Goal: Task Accomplishment & Management: Manage account settings

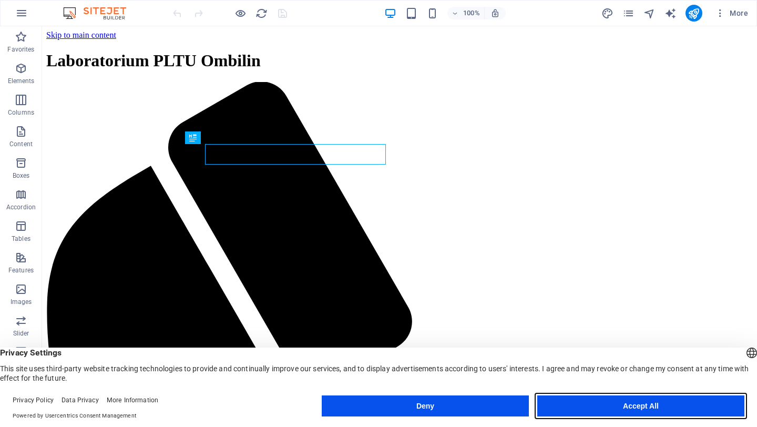
click at [588, 407] on button "Accept All" at bounding box center [640, 405] width 207 height 21
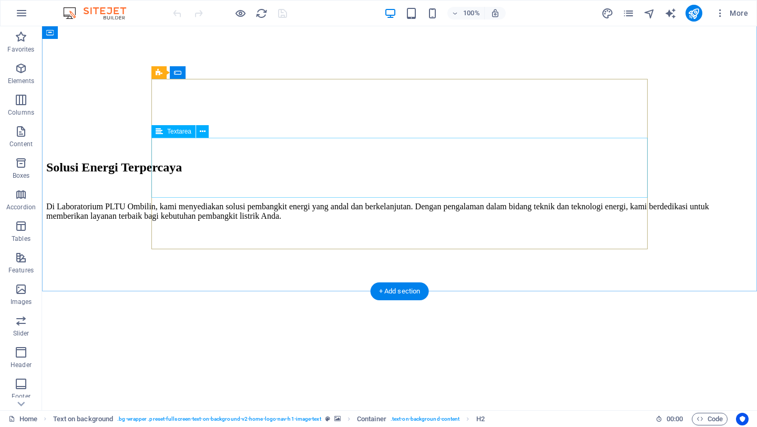
scroll to position [1202, 0]
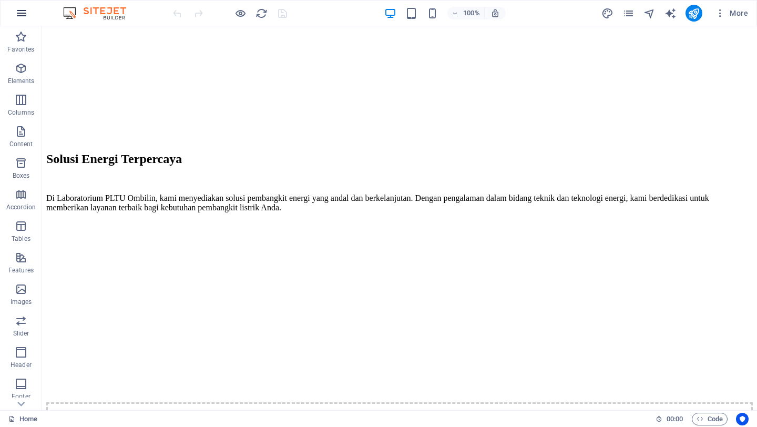
click at [26, 16] on icon "button" at bounding box center [21, 13] width 13 height 13
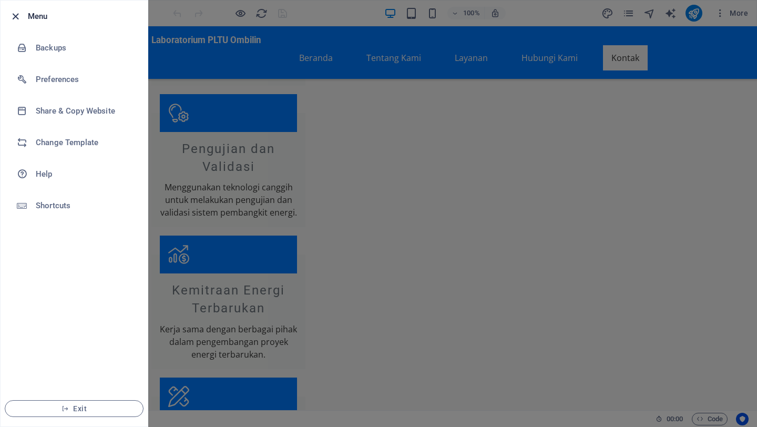
click at [14, 16] on icon "button" at bounding box center [15, 17] width 12 height 12
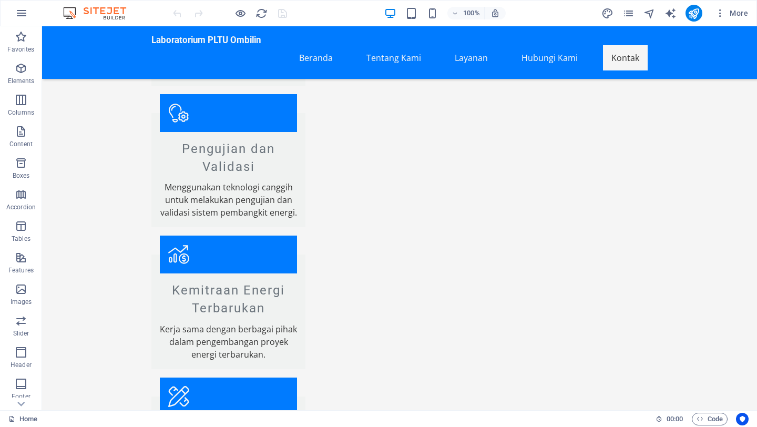
click at [114, 14] on img at bounding box center [99, 13] width 79 height 13
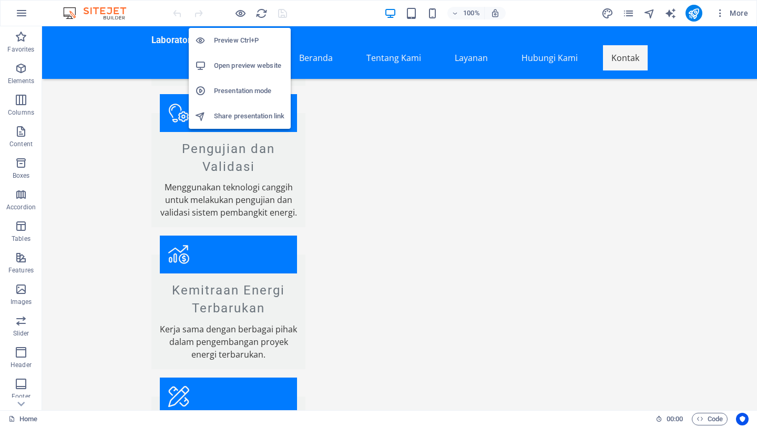
click at [241, 46] on h6 "Preview Ctrl+P" at bounding box center [249, 40] width 70 height 13
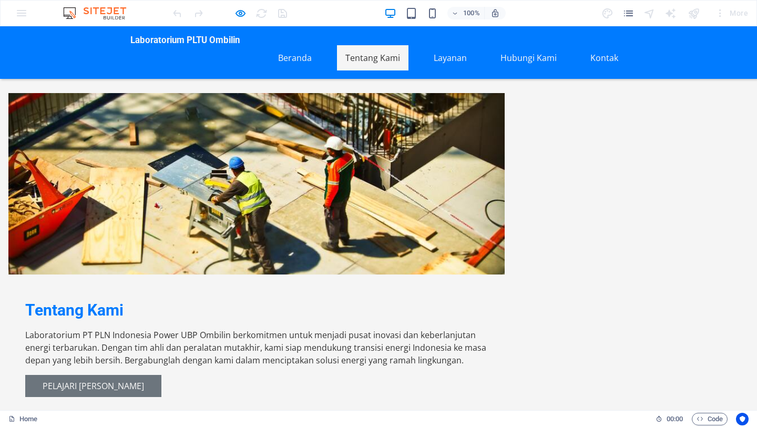
scroll to position [0, 0]
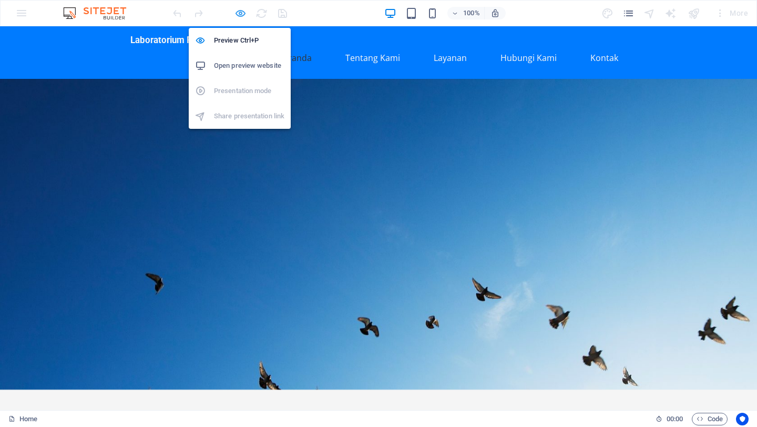
click at [242, 13] on icon "button" at bounding box center [240, 13] width 12 height 12
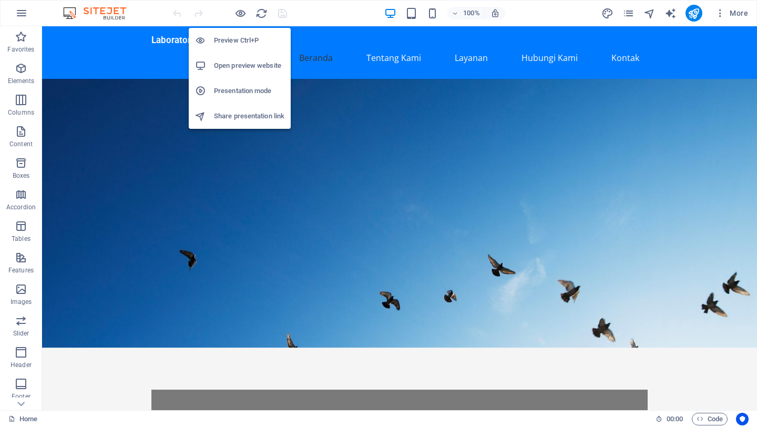
click at [244, 64] on h6 "Open preview website" at bounding box center [249, 65] width 70 height 13
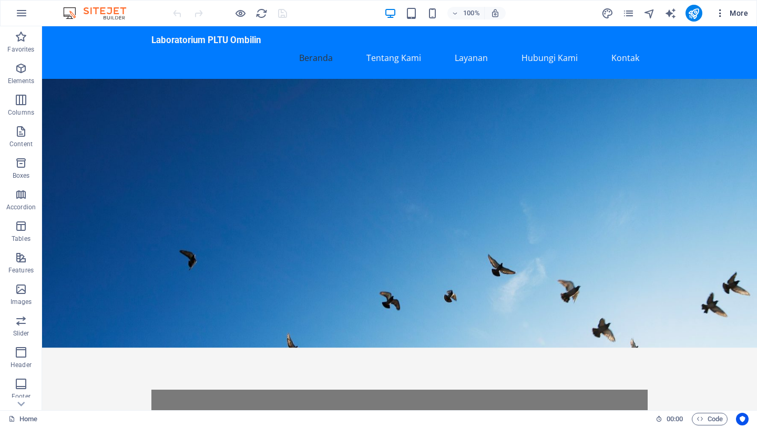
click at [739, 13] on span "More" at bounding box center [731, 13] width 33 height 11
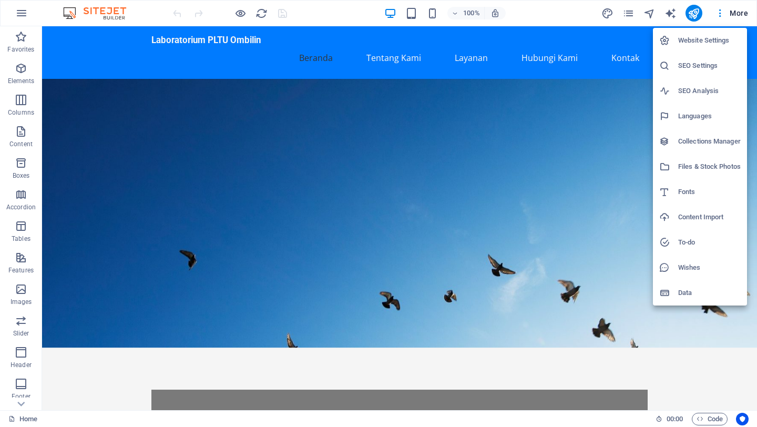
click at [520, 9] on div at bounding box center [378, 213] width 757 height 427
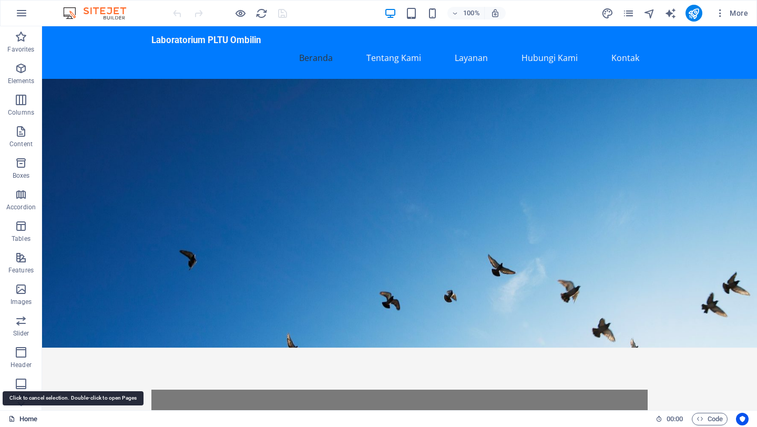
click at [19, 416] on link "Home" at bounding box center [22, 419] width 29 height 13
click at [22, 400] on icon at bounding box center [21, 403] width 15 height 15
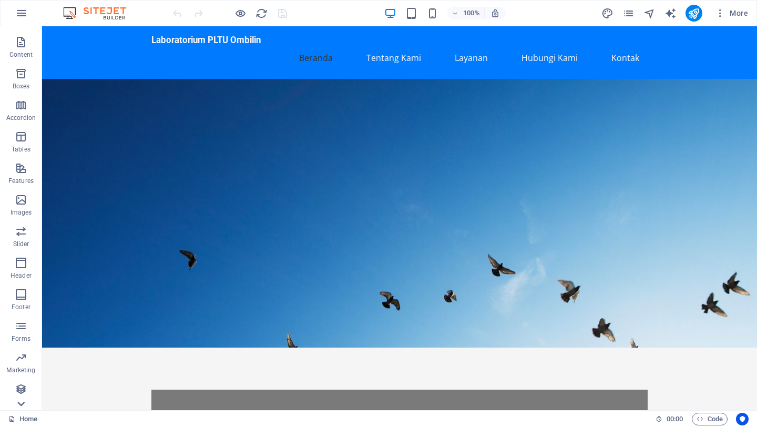
click at [22, 400] on icon at bounding box center [21, 403] width 15 height 15
click at [22, 400] on div "Favorites Elements Columns Content Boxes Accordion Tables Features Images Slide…" at bounding box center [21, 218] width 42 height 384
click at [22, 400] on p "Collections" at bounding box center [21, 401] width 32 height 8
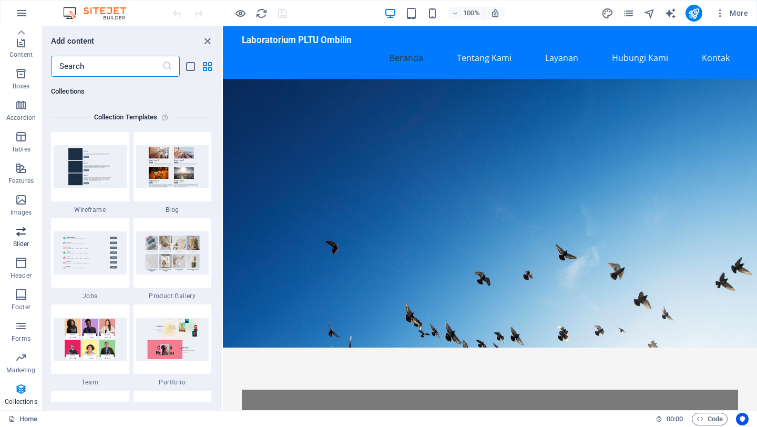
scroll to position [0, 0]
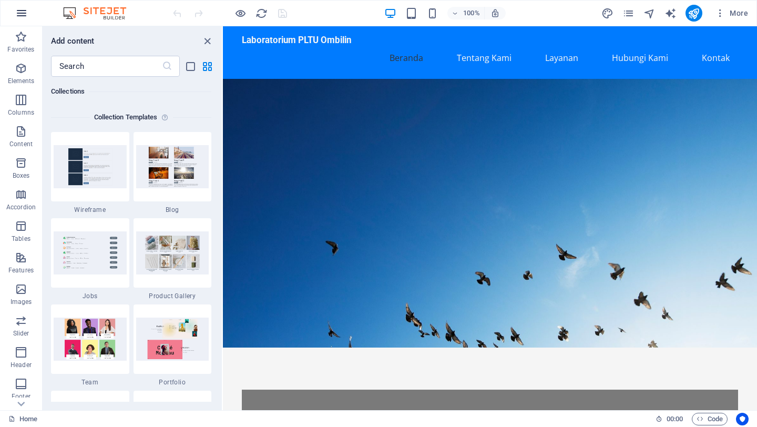
click at [15, 20] on button "button" at bounding box center [21, 13] width 25 height 25
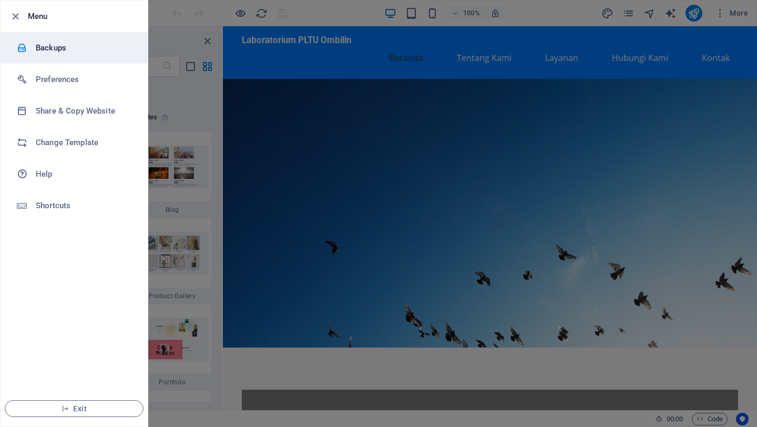
click at [65, 38] on li "Backups" at bounding box center [74, 48] width 147 height 32
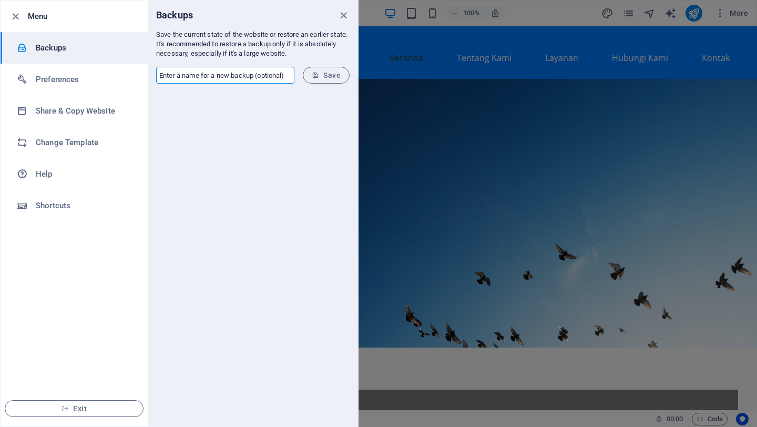
click at [260, 76] on input "text" at bounding box center [225, 75] width 138 height 17
type input "somb1"
click at [330, 83] on button "Save" at bounding box center [326, 75] width 47 height 17
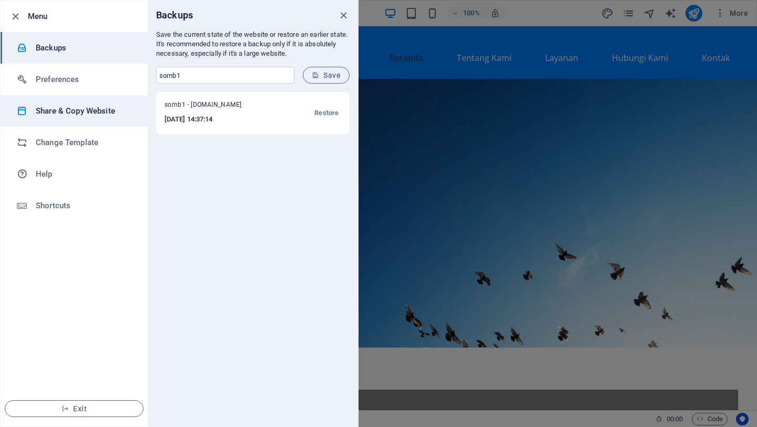
click at [108, 115] on h6 "Share & Copy Website" at bounding box center [84, 111] width 97 height 13
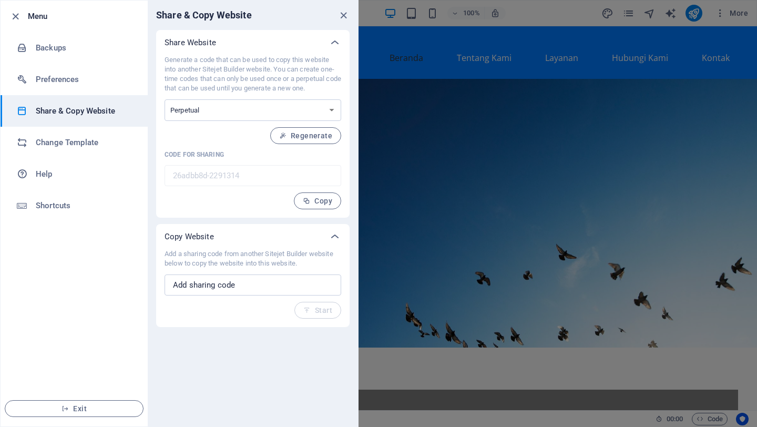
click at [343, 22] on div "Share & Copy Website" at bounding box center [253, 15] width 210 height 29
click at [347, 16] on icon "close" at bounding box center [343, 15] width 12 height 12
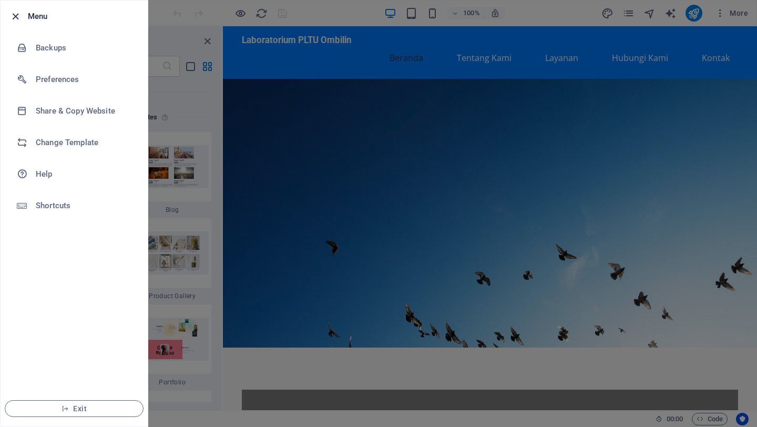
click at [11, 20] on icon "button" at bounding box center [15, 17] width 12 height 12
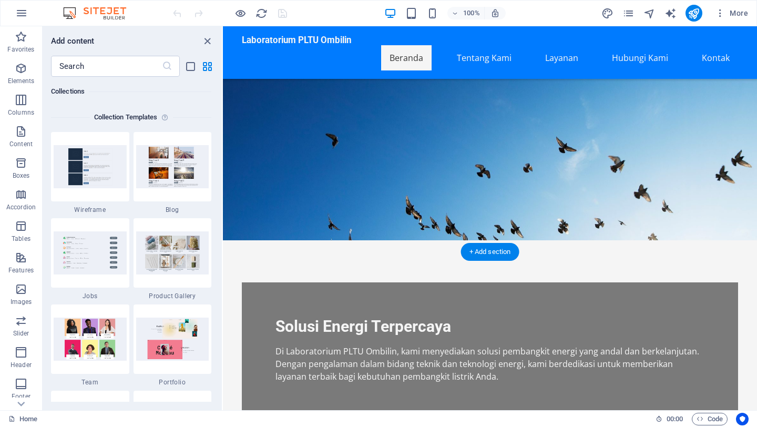
scroll to position [103, 0]
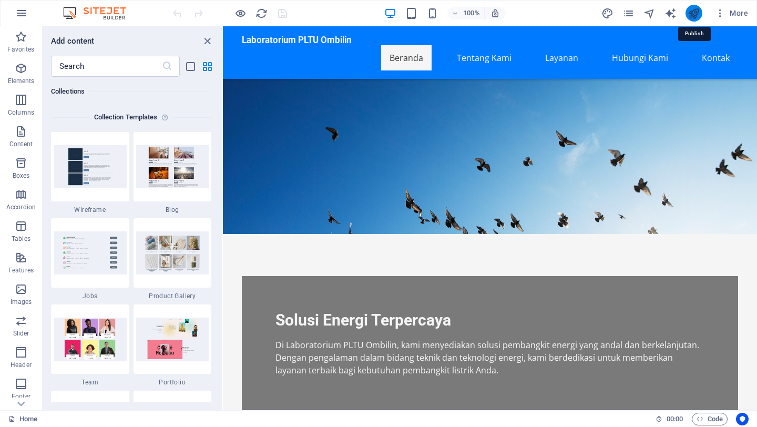
click at [696, 18] on icon "publish" at bounding box center [693, 13] width 12 height 12
